Goal: Information Seeking & Learning: Learn about a topic

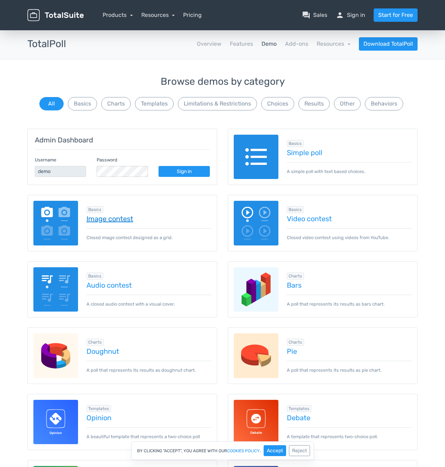
click at [109, 220] on link "Image contest" at bounding box center [149, 219] width 125 height 8
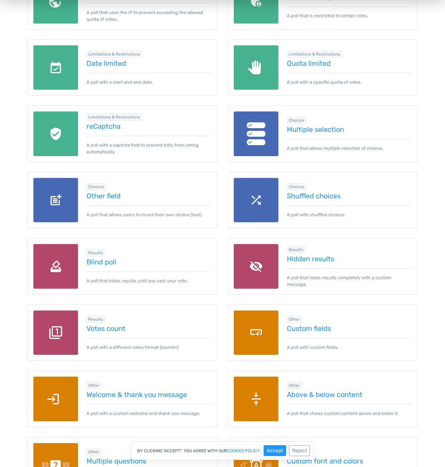
scroll to position [671, 0]
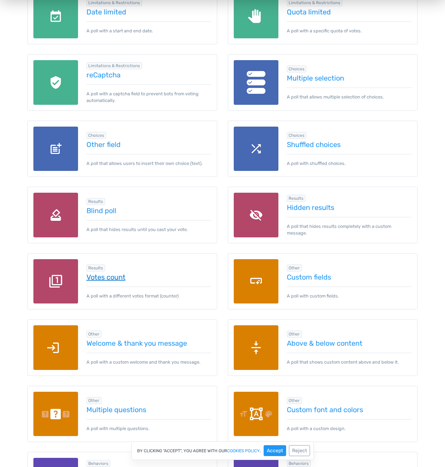
click at [102, 274] on link "Votes count" at bounding box center [149, 277] width 125 height 8
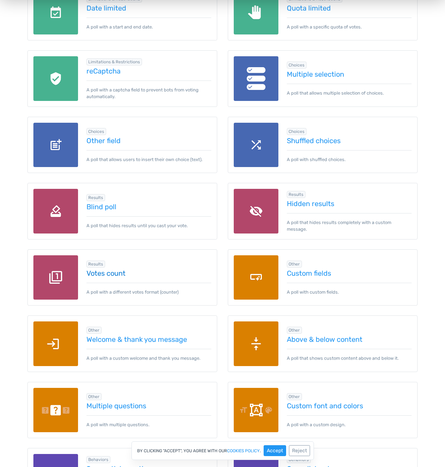
scroll to position [806, 0]
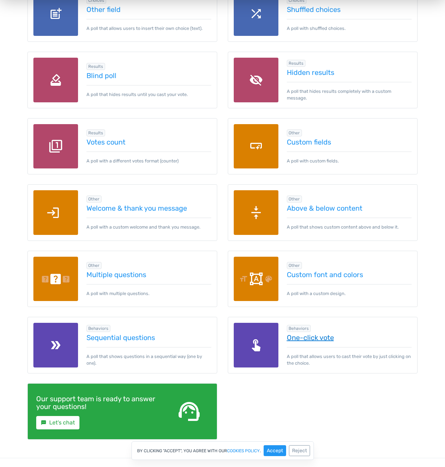
click at [319, 340] on link "One-click vote" at bounding box center [349, 338] width 125 height 8
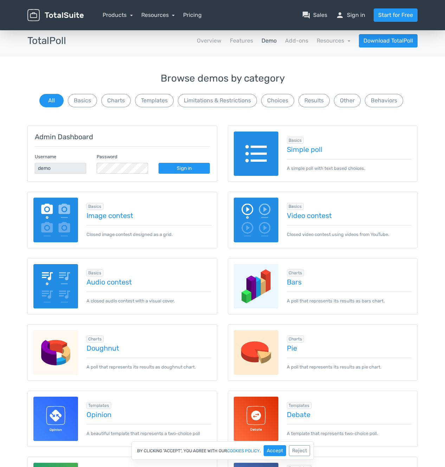
scroll to position [0, 0]
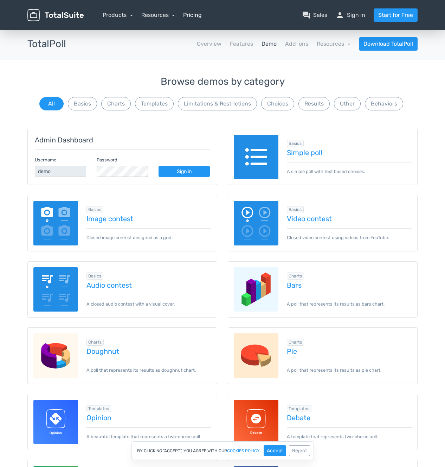
click at [184, 13] on link "Pricing" at bounding box center [192, 15] width 19 height 8
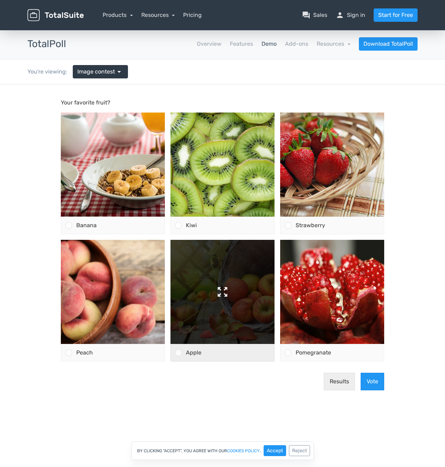
click at [234, 303] on img at bounding box center [223, 292] width 104 height 104
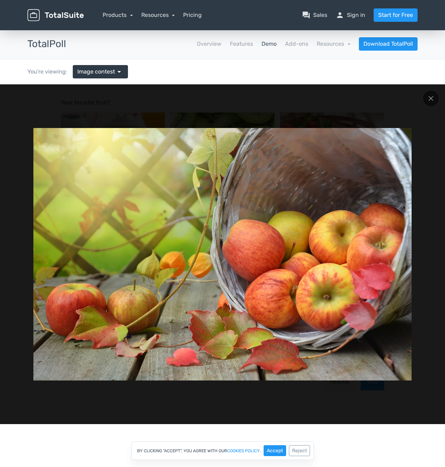
click at [234, 303] on img at bounding box center [222, 254] width 379 height 253
click at [426, 99] on div at bounding box center [431, 98] width 17 height 17
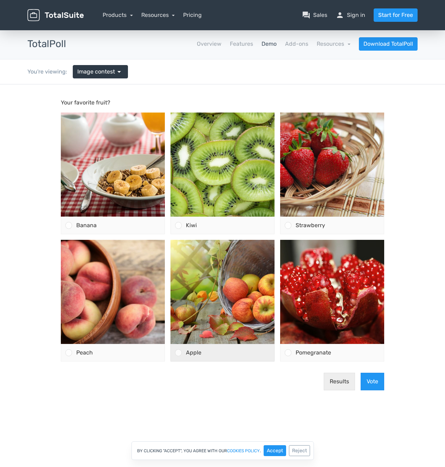
click at [210, 349] on div "Apple" at bounding box center [228, 352] width 93 height 17
click at [179, 353] on input "Apple" at bounding box center [179, 353] width 0 height 0
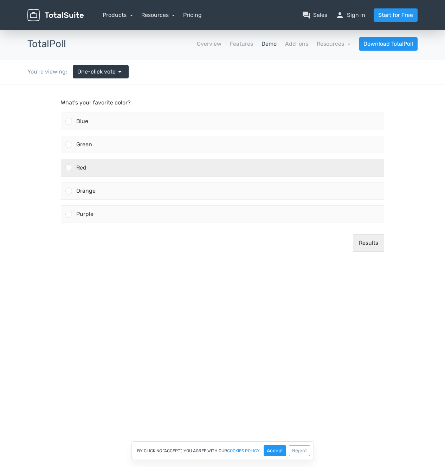
click at [139, 166] on div "Red" at bounding box center [228, 167] width 312 height 17
click at [69, 168] on input "Red" at bounding box center [69, 168] width 0 height 0
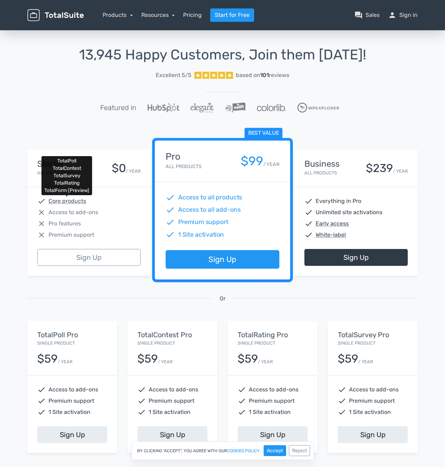
click at [71, 204] on abbr "Core products" at bounding box center [68, 201] width 38 height 8
click at [120, 15] on link "Products" at bounding box center [118, 15] width 30 height 7
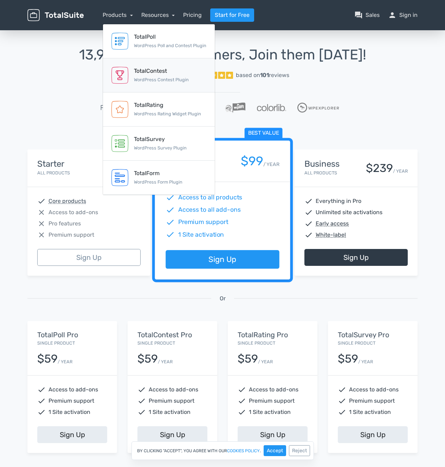
click at [139, 74] on div "TotalContest" at bounding box center [161, 71] width 55 height 8
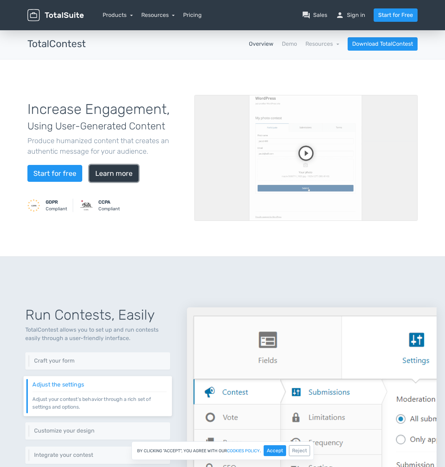
click at [119, 169] on link "Learn more" at bounding box center [113, 173] width 49 height 17
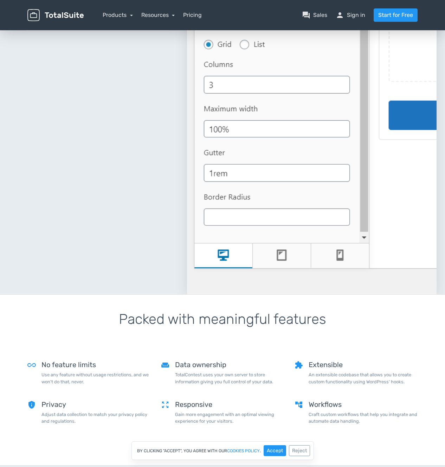
scroll to position [117, 0]
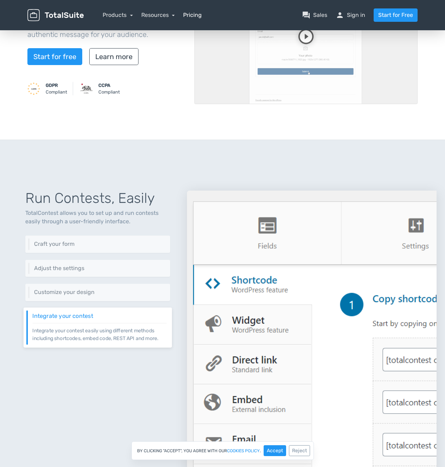
click at [185, 16] on link "Pricing" at bounding box center [192, 15] width 19 height 8
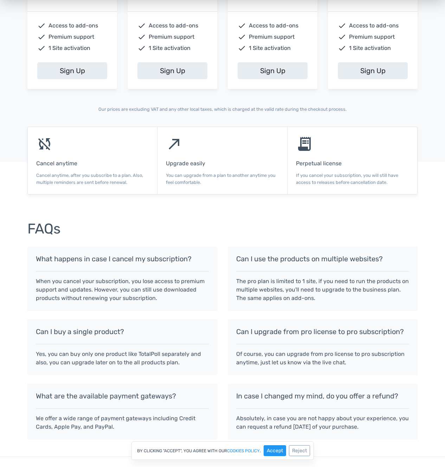
scroll to position [419, 0]
